Goal: Task Accomplishment & Management: Manage account settings

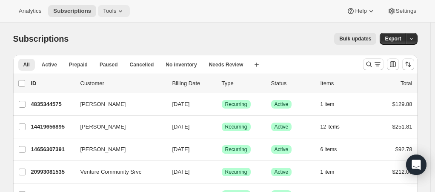
click at [116, 11] on icon at bounding box center [120, 11] width 9 height 9
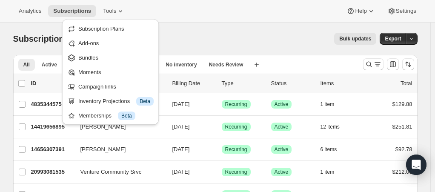
click at [193, 29] on div "Subscriptions. This page is ready Subscriptions Bulk updates More actions Bulk …" at bounding box center [215, 39] width 404 height 32
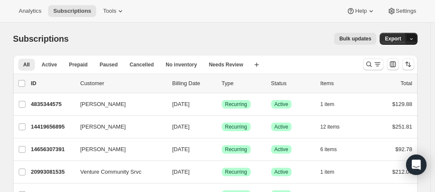
click at [418, 41] on button "button" at bounding box center [412, 39] width 12 height 12
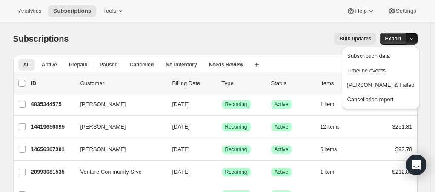
click at [277, 35] on div "Bulk updates" at bounding box center [228, 39] width 298 height 12
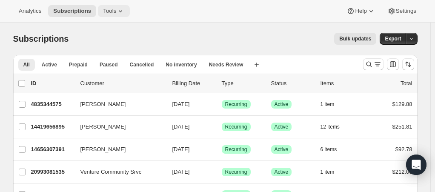
click at [116, 13] on icon at bounding box center [120, 11] width 9 height 9
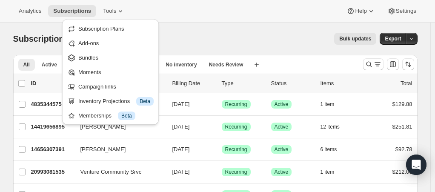
click at [270, 21] on div "Analytics Subscriptions Tools Help Settings" at bounding box center [217, 11] width 435 height 23
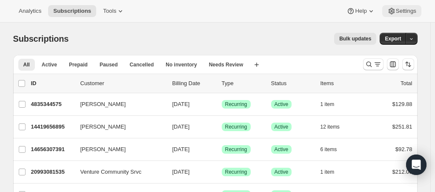
click at [417, 13] on button "Settings" at bounding box center [401, 11] width 39 height 12
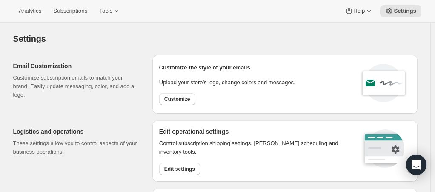
select select "22:00"
select select "09:00"
